Goal: Task Accomplishment & Management: Use online tool/utility

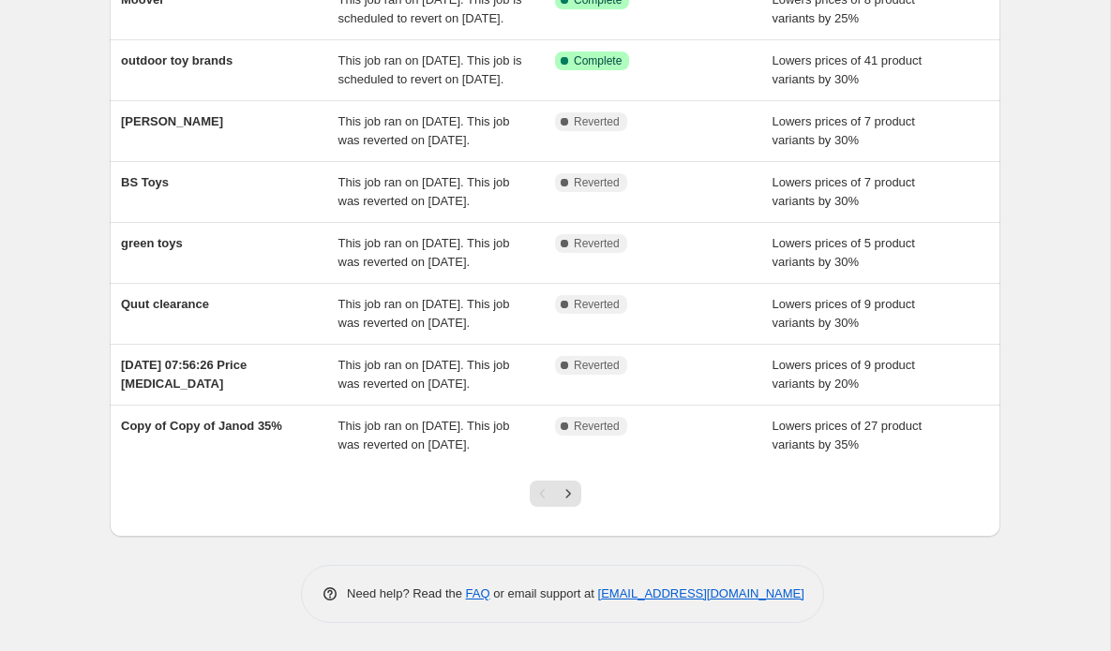
scroll to position [501, 0]
click at [567, 492] on icon "Next" at bounding box center [567, 493] width 5 height 8
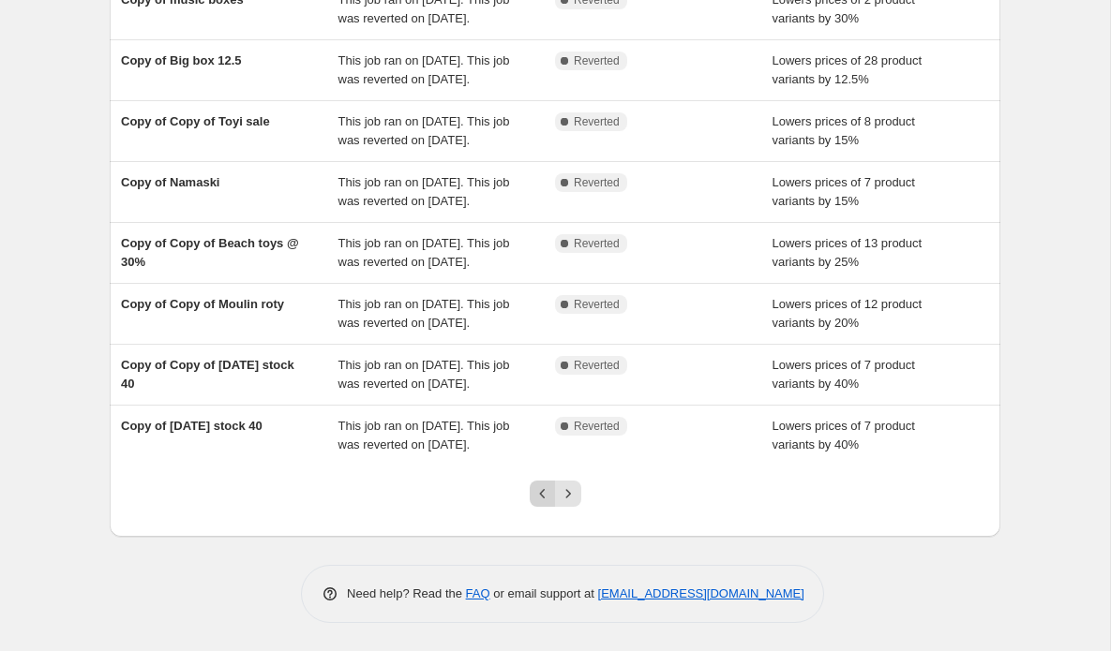
click at [545, 495] on icon "Previous" at bounding box center [542, 494] width 19 height 19
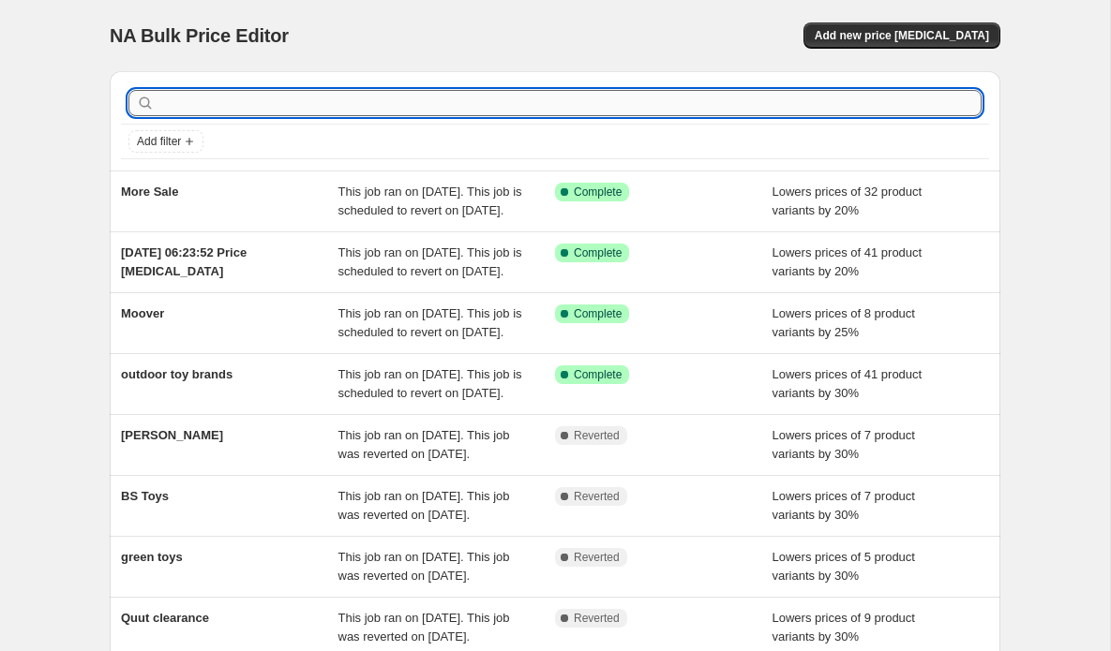
click at [328, 103] on input "text" at bounding box center [569, 103] width 823 height 26
type input "\"
click at [167, 101] on input "text" at bounding box center [569, 103] width 823 height 26
type input "Quu"
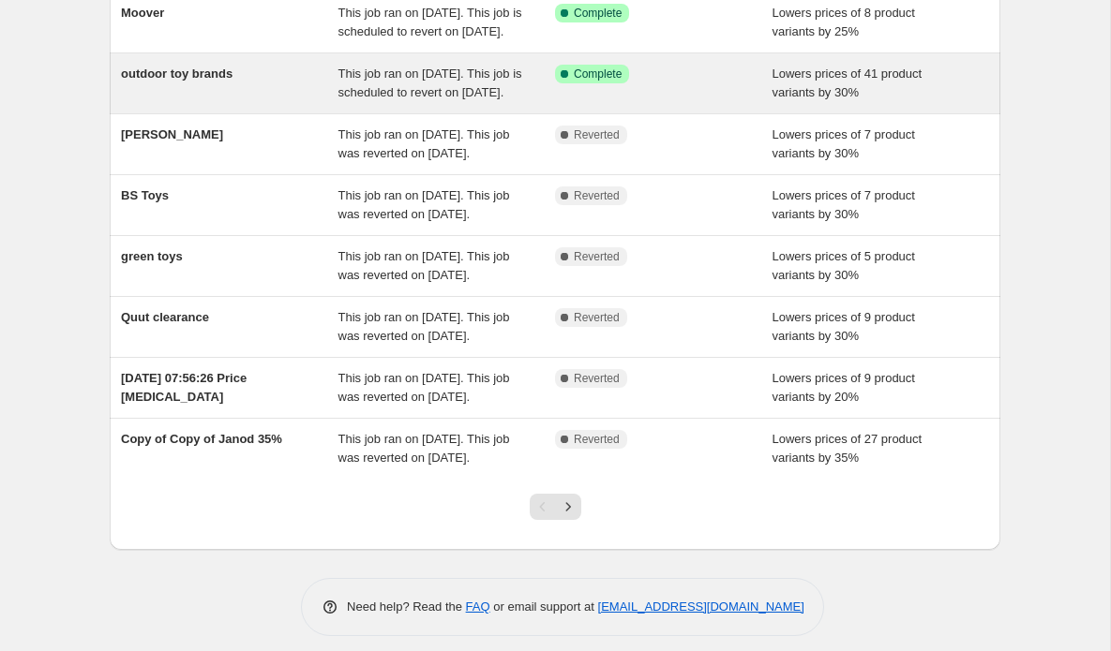
scroll to position [305, 0]
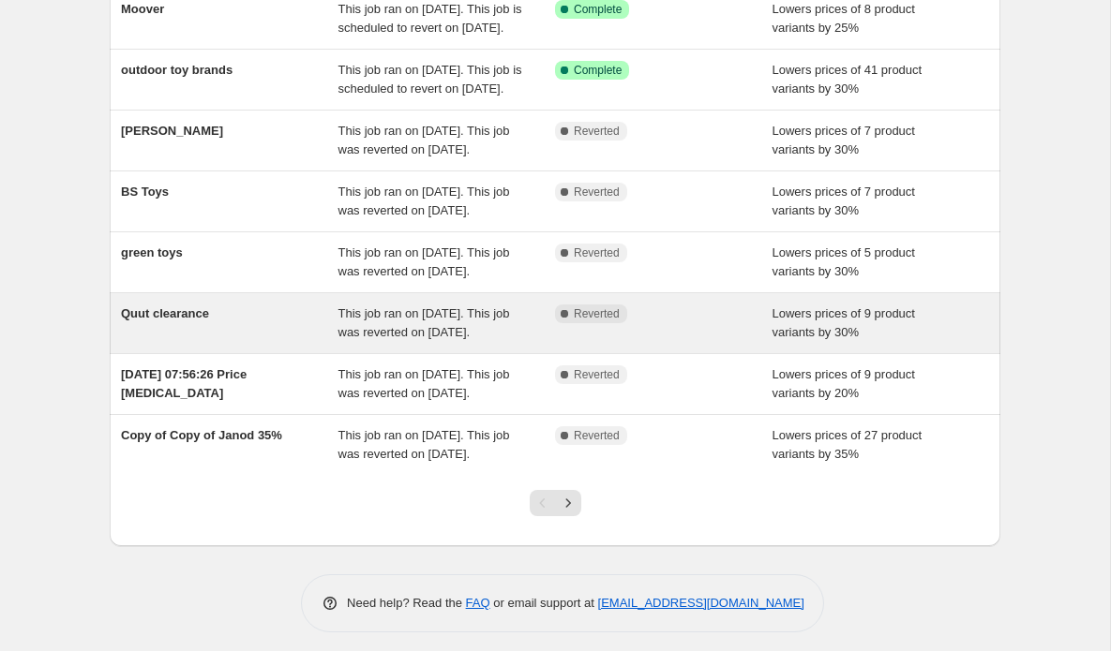
click at [423, 339] on span "This job ran on [DATE]. This job was reverted on [DATE]." at bounding box center [424, 322] width 172 height 33
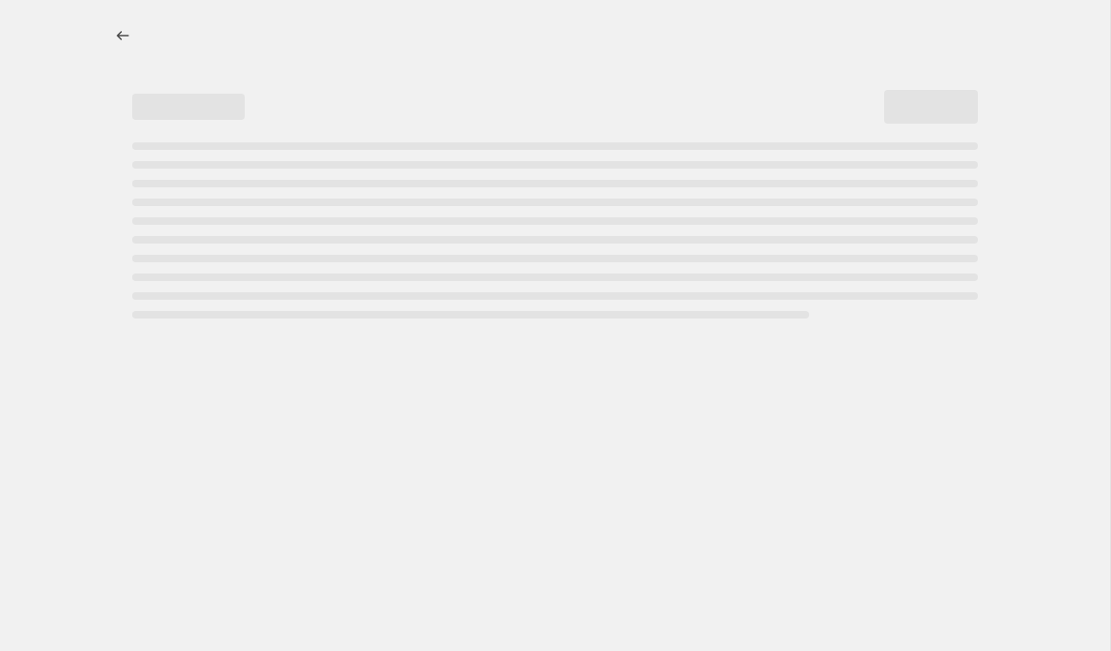
select select "percentage"
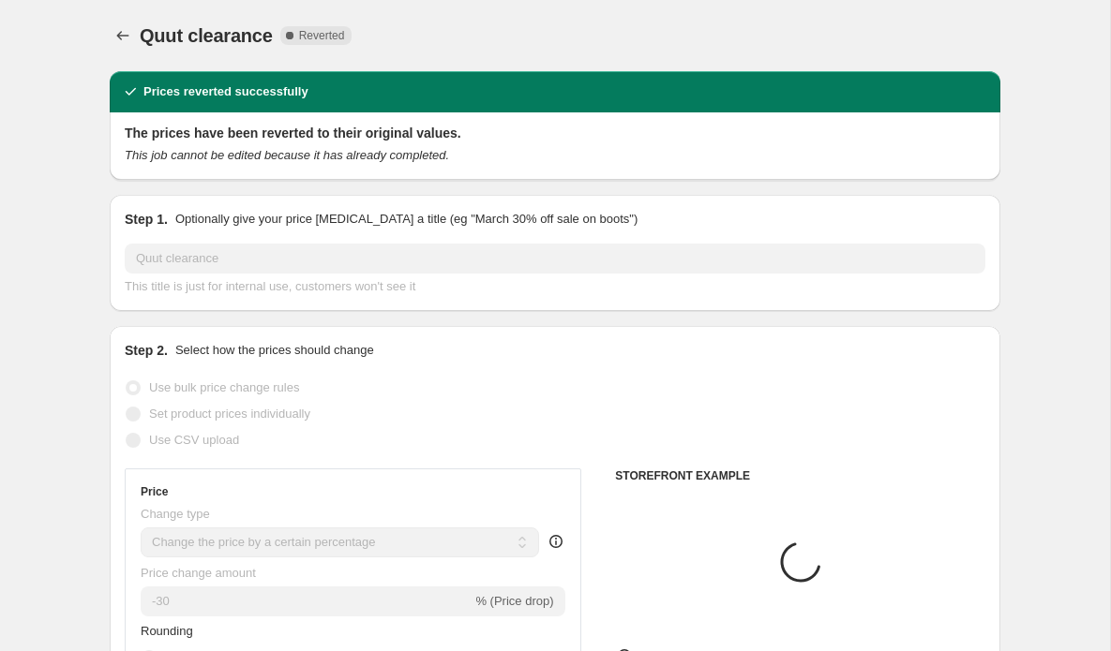
select select "vendor"
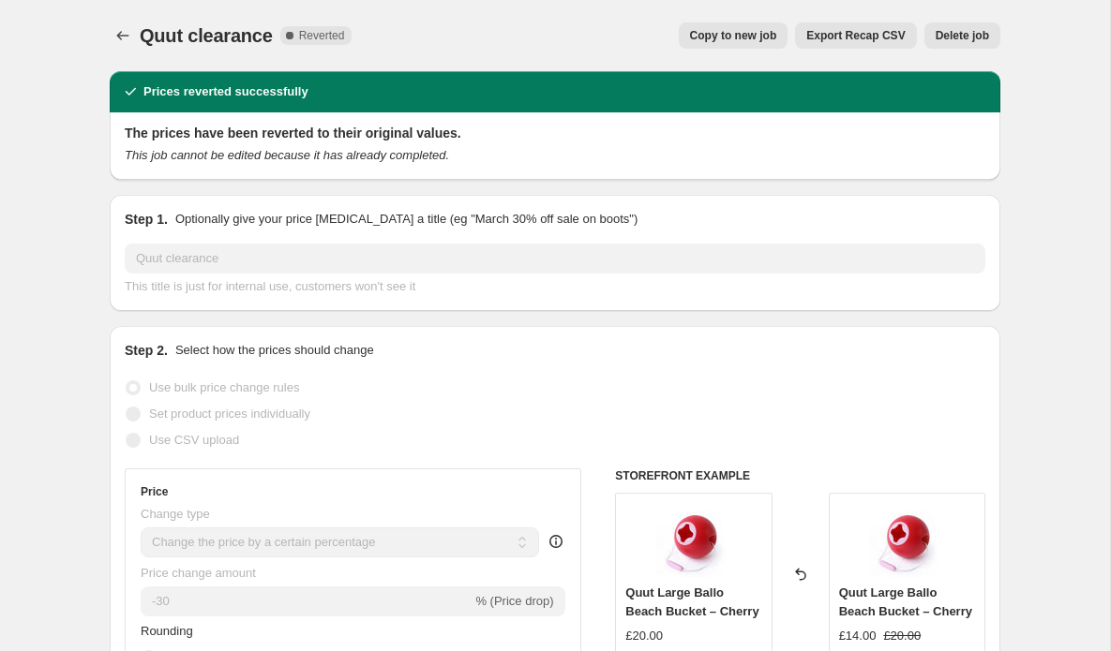
click at [695, 32] on span "Copy to new job" at bounding box center [733, 35] width 87 height 15
select select "percentage"
select select "vendor"
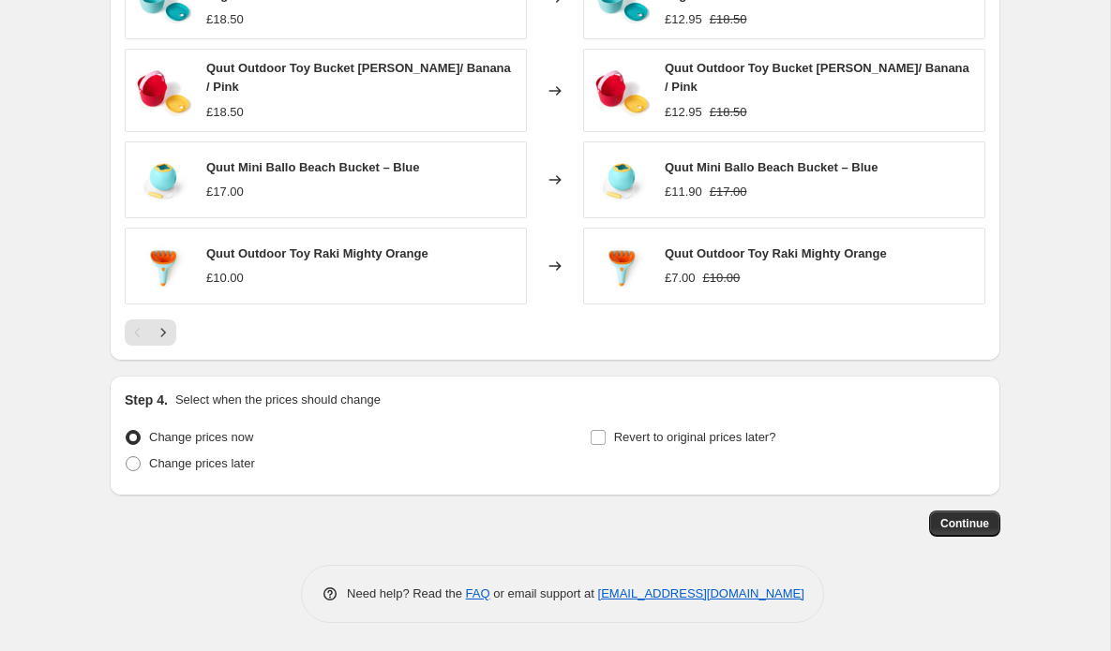
scroll to position [1550, 0]
click at [593, 441] on input "Revert to original prices later?" at bounding box center [597, 437] width 15 height 15
checkbox input "true"
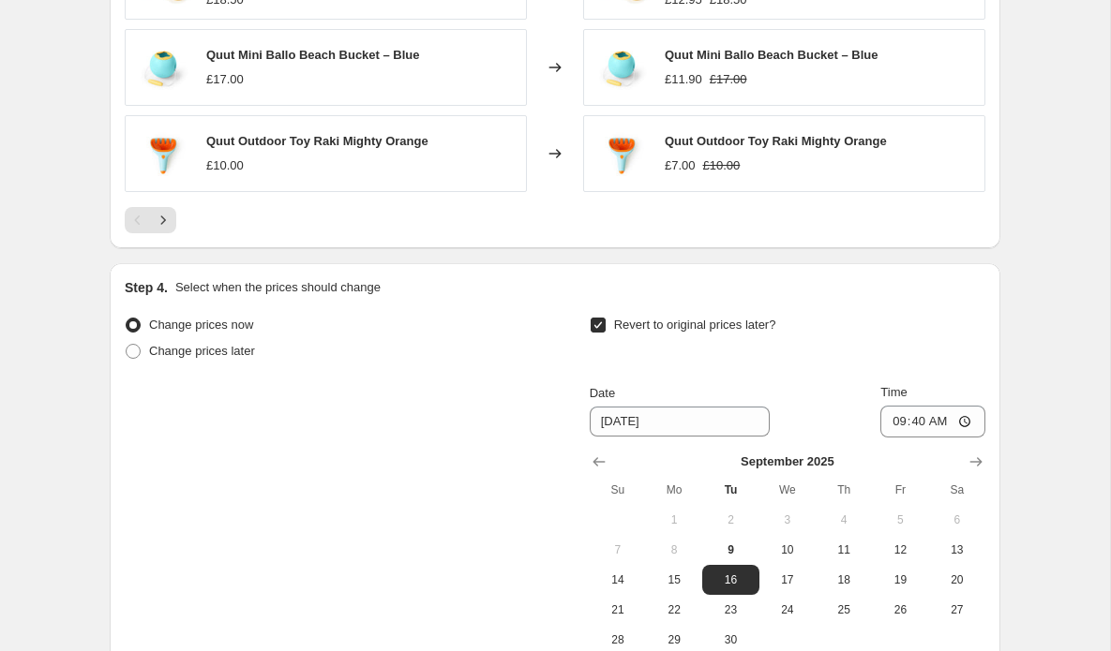
scroll to position [1665, 0]
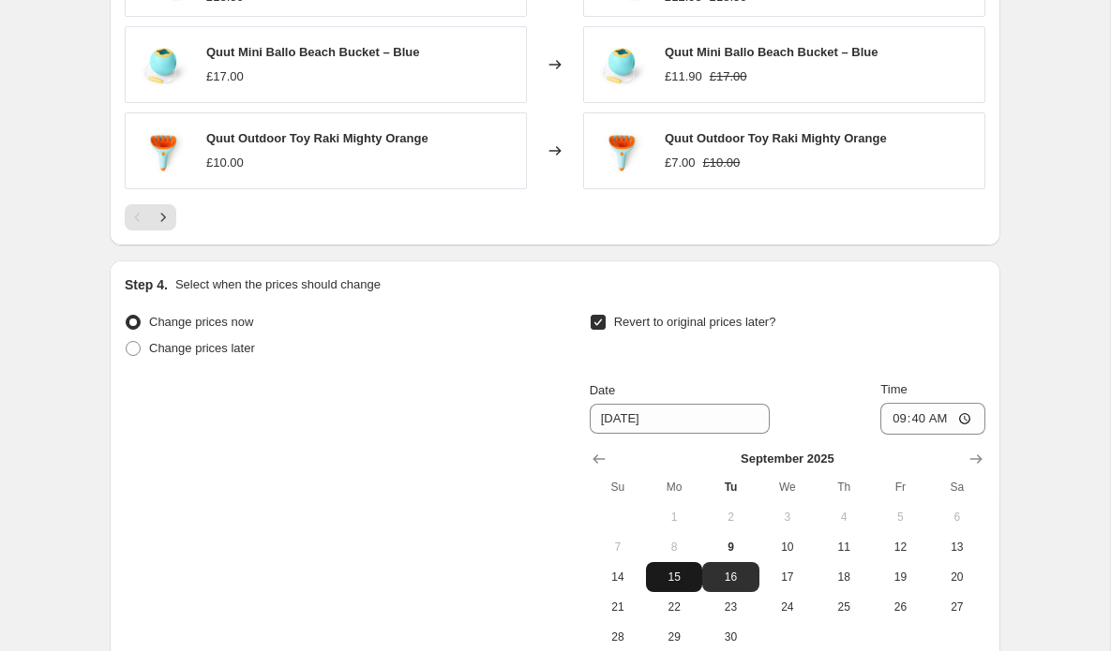
click at [677, 576] on span "15" at bounding box center [673, 577] width 41 height 15
type input "[DATE]"
click at [941, 419] on input "09:40" at bounding box center [932, 419] width 105 height 32
click at [972, 425] on input "23:40" at bounding box center [932, 419] width 105 height 32
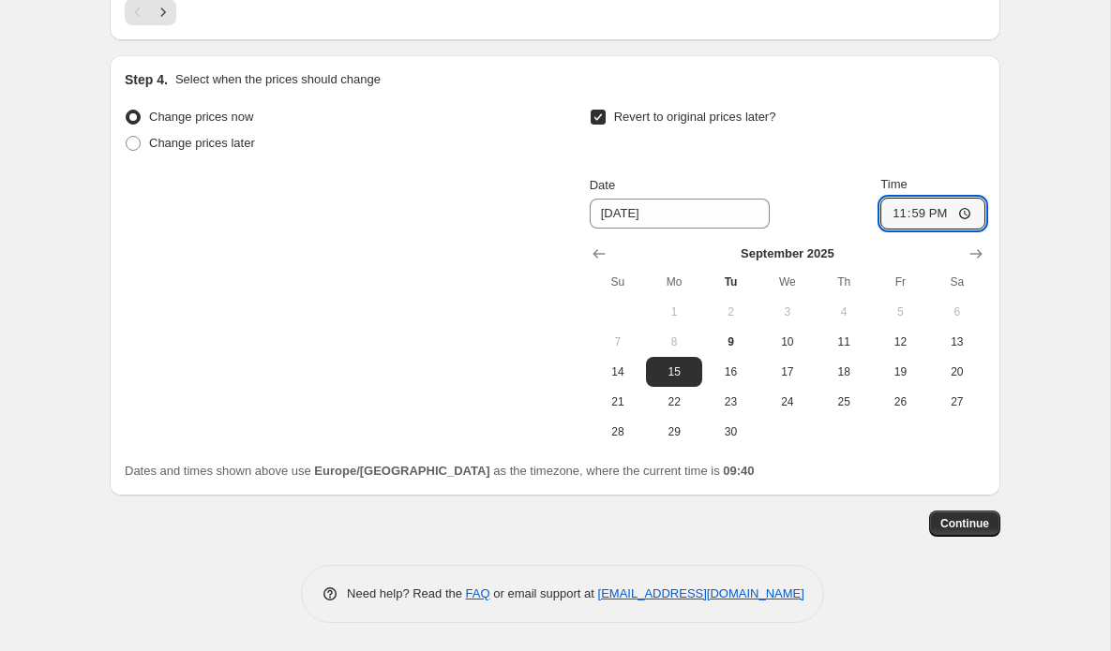
scroll to position [1872, 0]
type input "23:59"
click at [962, 525] on span "Continue" at bounding box center [964, 523] width 49 height 15
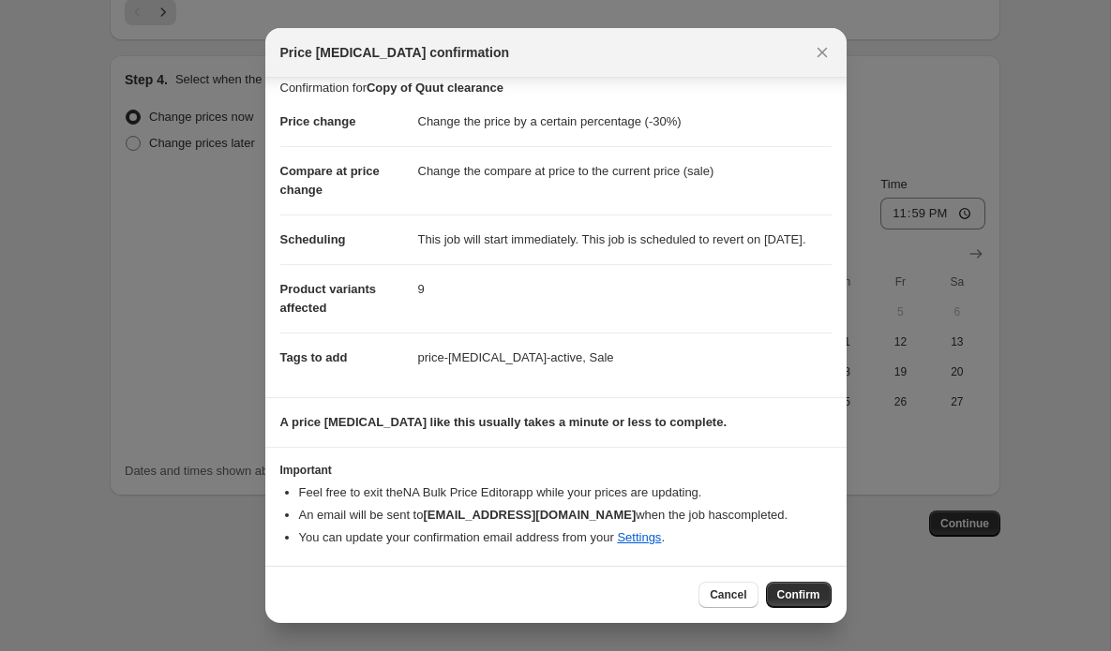
scroll to position [33, 0]
click at [791, 598] on span "Confirm" at bounding box center [798, 595] width 43 height 15
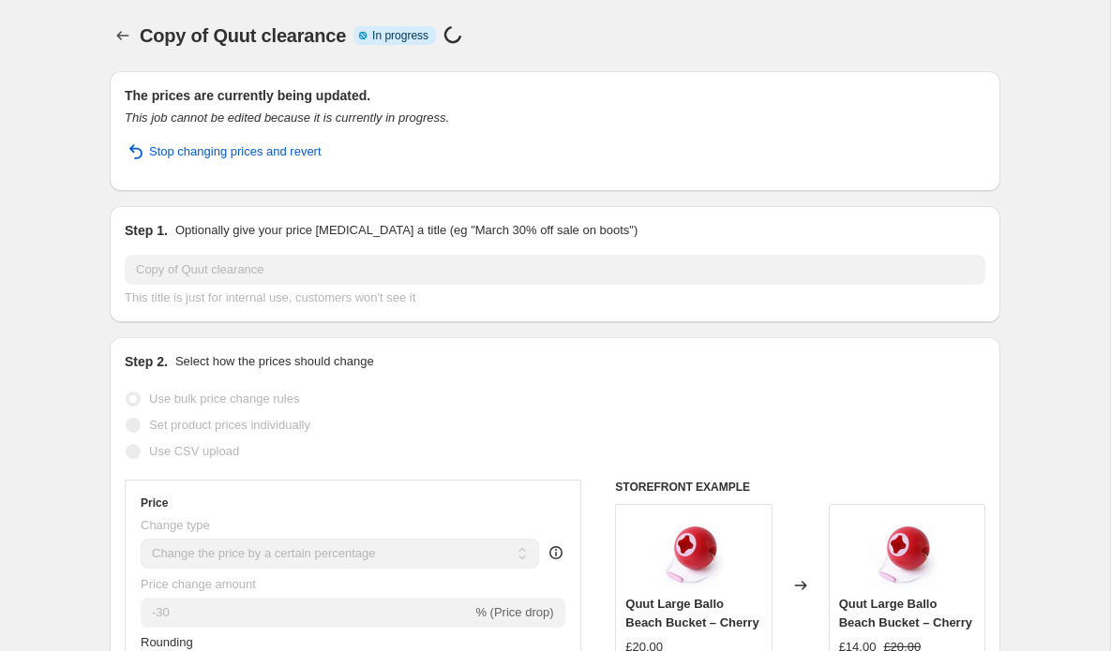
select select "percentage"
select select "vendor"
